Goal: Ask a question

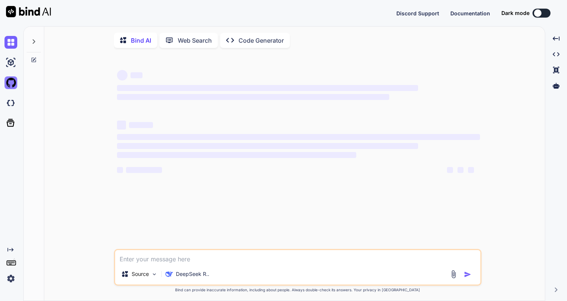
click at [11, 79] on img at bounding box center [10, 82] width 13 height 13
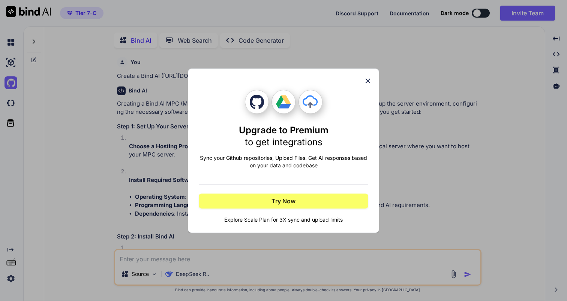
type textarea "x"
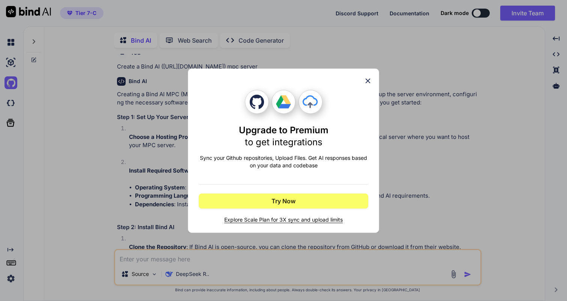
scroll to position [3, 0]
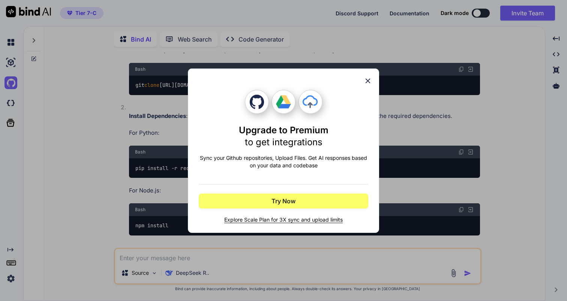
click at [364, 80] on icon at bounding box center [367, 81] width 8 height 8
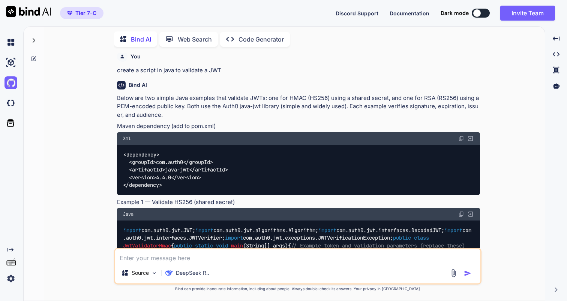
scroll to position [943, 0]
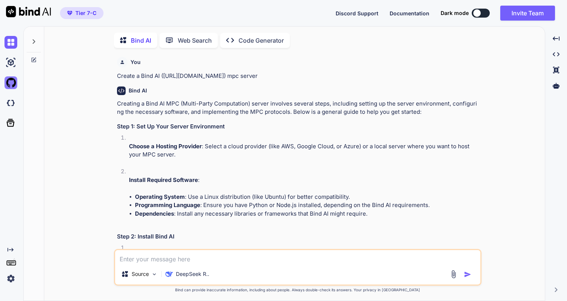
scroll to position [3, 0]
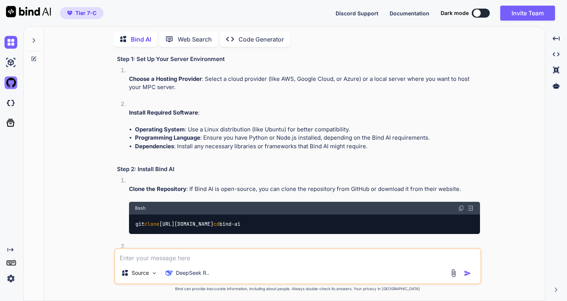
type textarea "x"
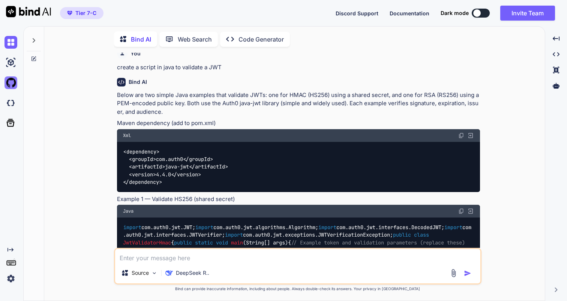
scroll to position [943, 0]
click at [15, 85] on img at bounding box center [10, 82] width 13 height 13
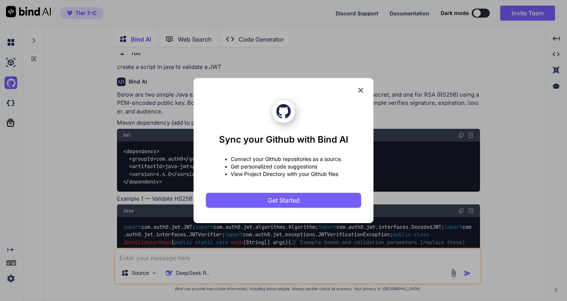
click at [359, 91] on icon at bounding box center [360, 90] width 8 height 8
